Goal: Information Seeking & Learning: Check status

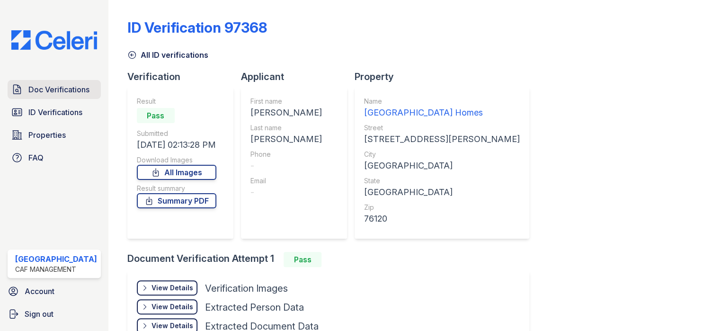
click at [57, 88] on span "Doc Verifications" at bounding box center [58, 89] width 61 height 11
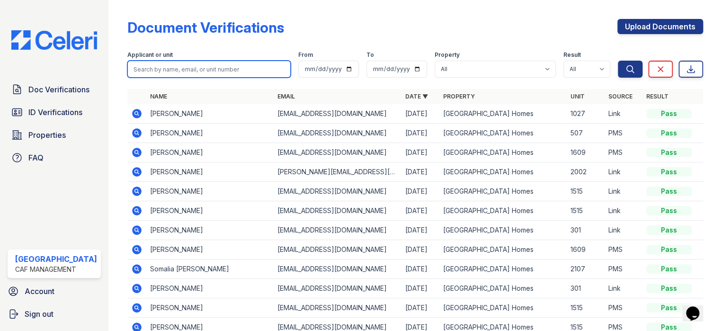
paste input "[PERSON_NAME]"
type input "[PERSON_NAME]"
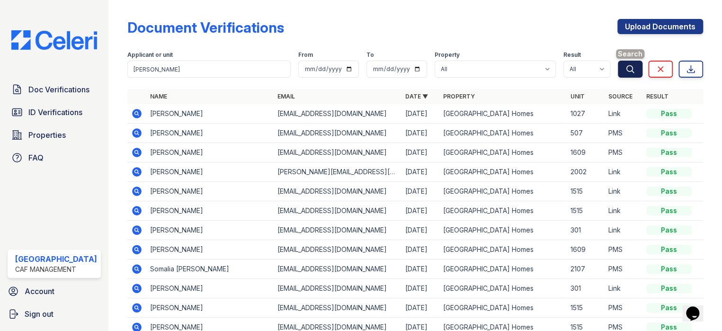
click at [624, 73] on button "Search" at bounding box center [630, 69] width 25 height 17
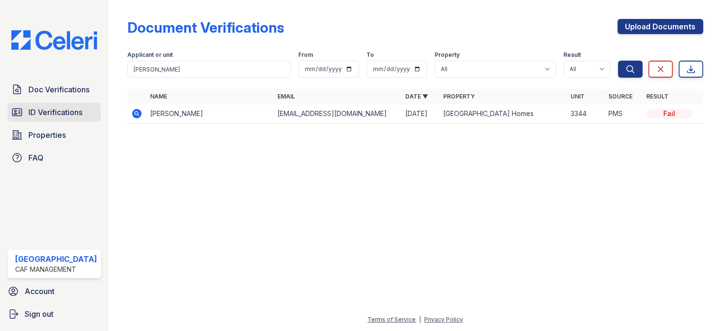
drag, startPoint x: 51, startPoint y: 108, endPoint x: 62, endPoint y: 102, distance: 13.6
click at [51, 108] on span "ID Verifications" at bounding box center [55, 112] width 54 height 11
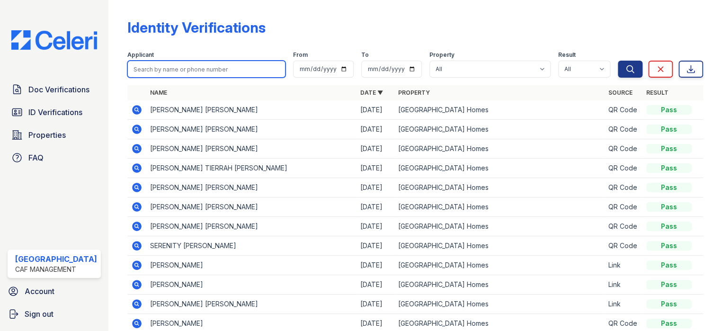
paste input "[PERSON_NAME]"
type input "[PERSON_NAME]"
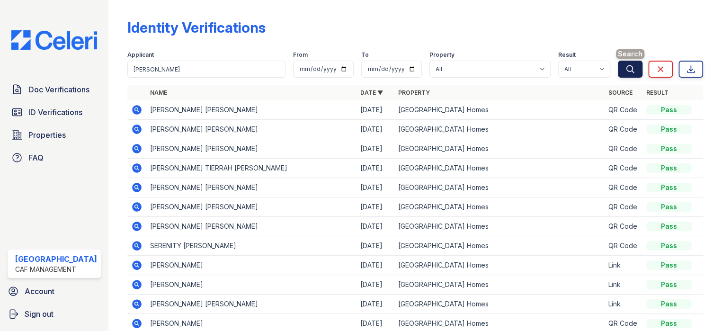
click at [625, 70] on icon "submit" at bounding box center [629, 68] width 9 height 9
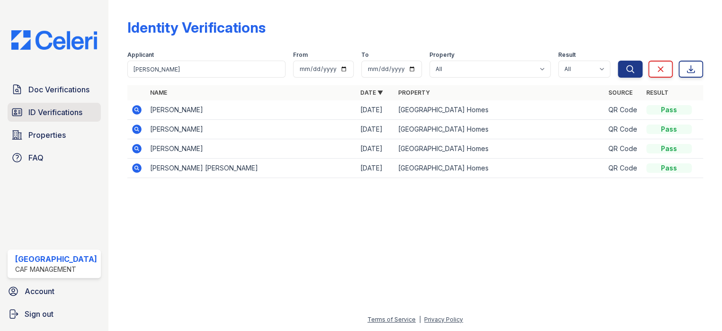
click at [56, 116] on span "ID Verifications" at bounding box center [55, 112] width 54 height 11
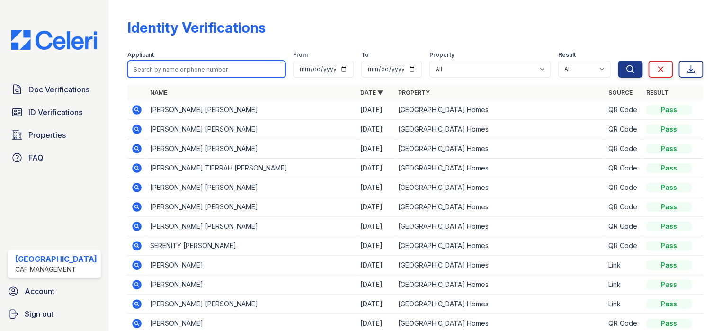
paste input "[PERSON_NAME]"
type input "[PERSON_NAME]"
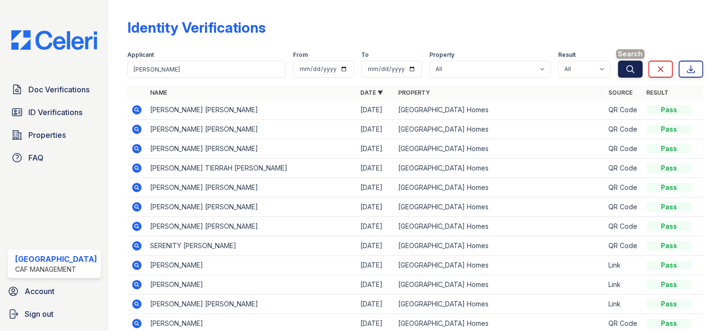
click at [625, 70] on icon "submit" at bounding box center [629, 68] width 9 height 9
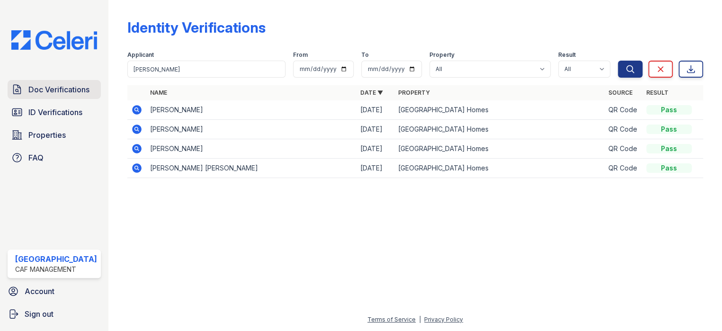
click at [33, 84] on span "Doc Verifications" at bounding box center [58, 89] width 61 height 11
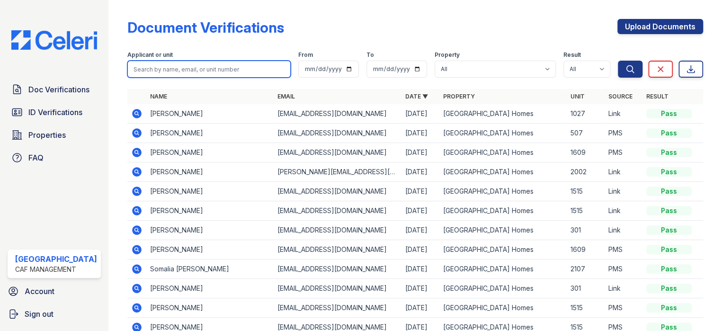
paste input "[PERSON_NAME]"
type input "[PERSON_NAME]"
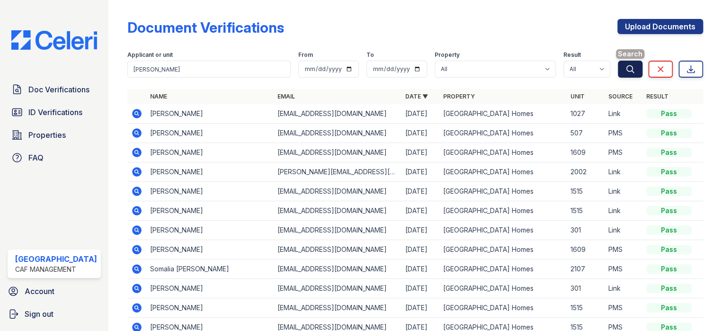
click at [618, 70] on button "Search" at bounding box center [630, 69] width 25 height 17
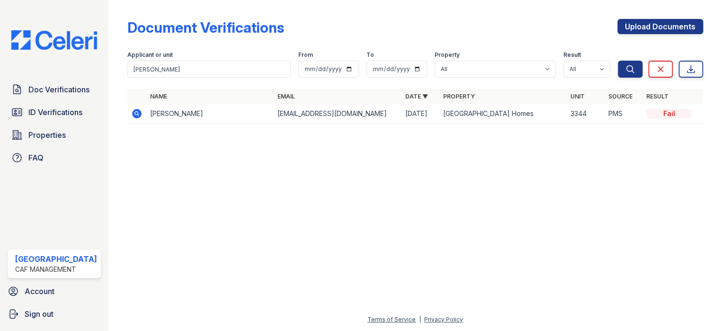
click at [135, 114] on icon at bounding box center [136, 113] width 2 height 2
click at [56, 110] on span "ID Verifications" at bounding box center [55, 112] width 54 height 11
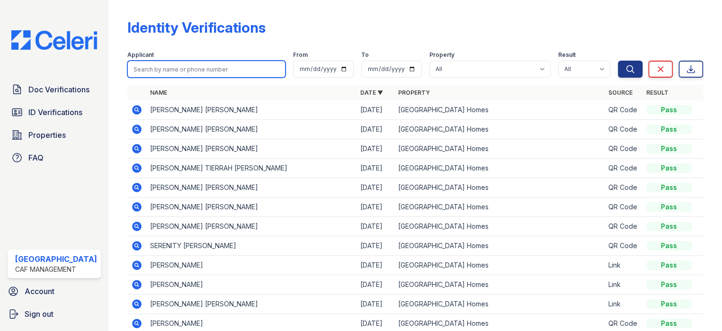
paste input "[PERSON_NAME]"
type input "[PERSON_NAME]"
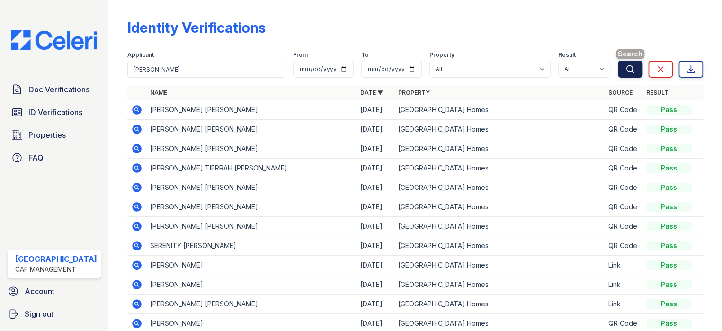
click at [627, 69] on icon "submit" at bounding box center [630, 68] width 7 height 7
